Goal: Task Accomplishment & Management: Use online tool/utility

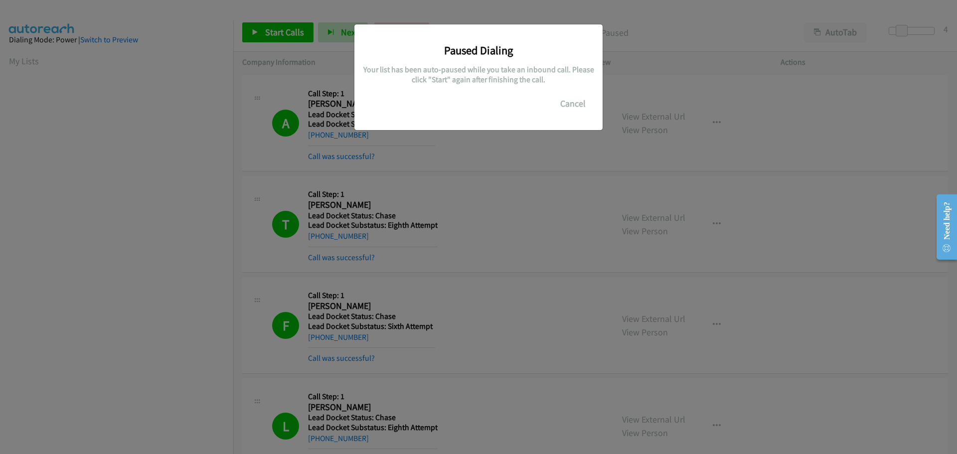
scroll to position [105, 0]
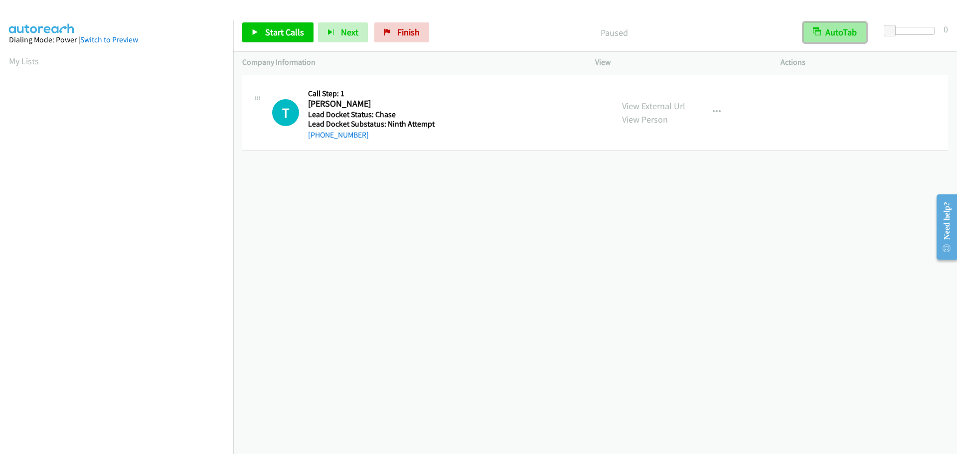
click at [845, 32] on button "AutoTab" at bounding box center [835, 32] width 63 height 20
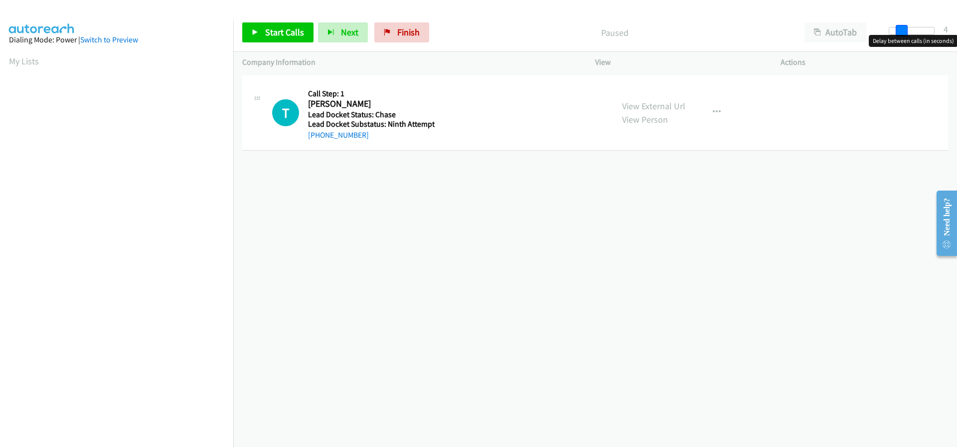
drag, startPoint x: 885, startPoint y: 28, endPoint x: 896, endPoint y: 30, distance: 11.1
click at [896, 30] on span at bounding box center [902, 31] width 12 height 12
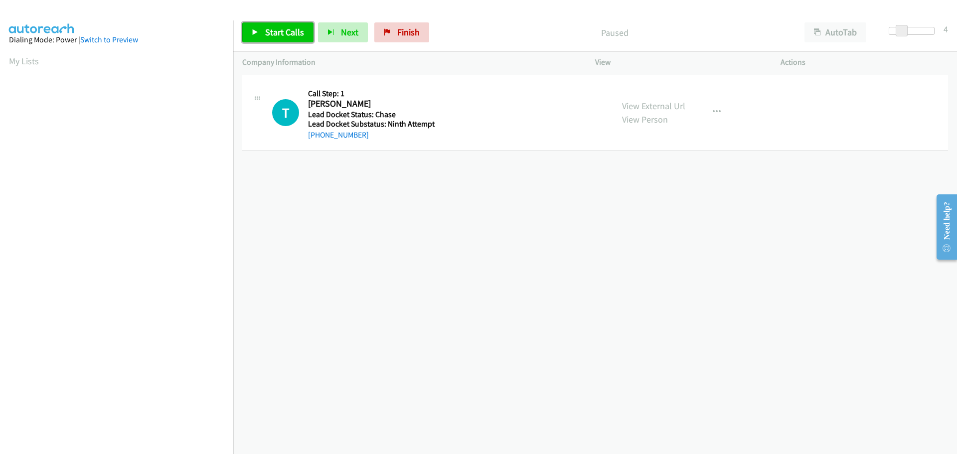
click at [274, 33] on span "Start Calls" at bounding box center [284, 31] width 39 height 11
drag, startPoint x: 367, startPoint y: 142, endPoint x: 318, endPoint y: 137, distance: 50.2
click at [318, 137] on div "T Callback Scheduled Call Step: 1 Todd Jones America/New_York Lead Docket Statu…" at bounding box center [595, 112] width 706 height 75
copy link "347-724-6200"
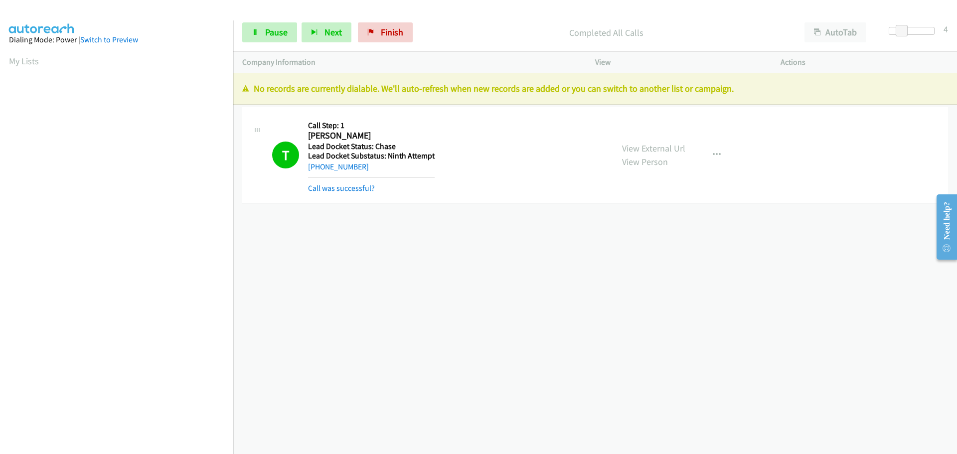
scroll to position [105, 0]
drag, startPoint x: 364, startPoint y: 40, endPoint x: 514, endPoint y: 34, distance: 150.7
click at [364, 40] on link "Finish" at bounding box center [385, 32] width 55 height 20
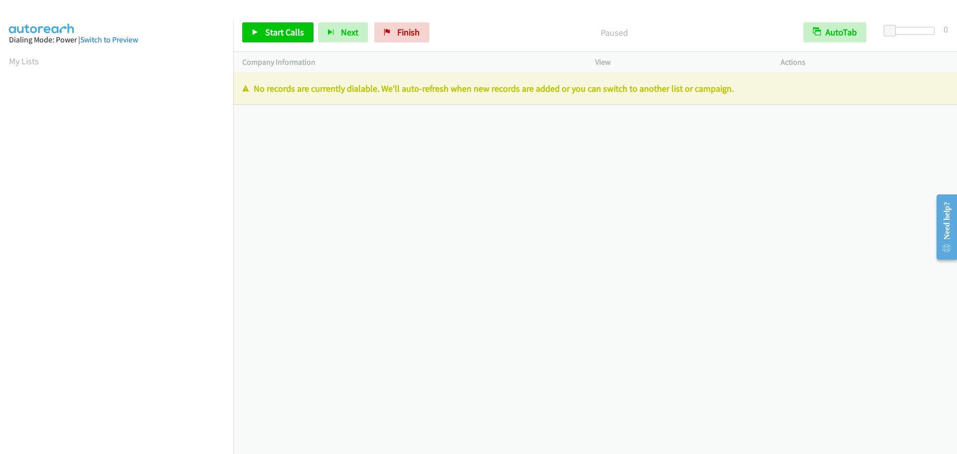
scroll to position [105, 0]
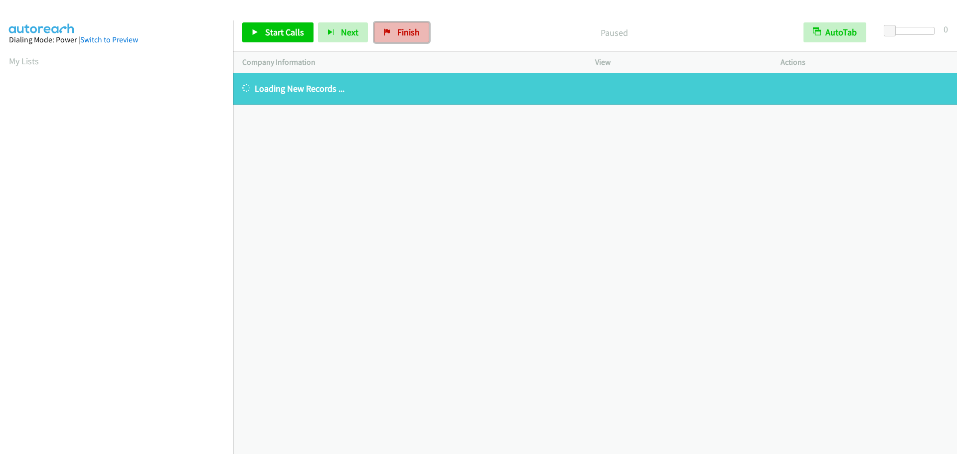
click at [403, 26] on span "Finish" at bounding box center [408, 31] width 22 height 11
